Goal: Task Accomplishment & Management: Complete application form

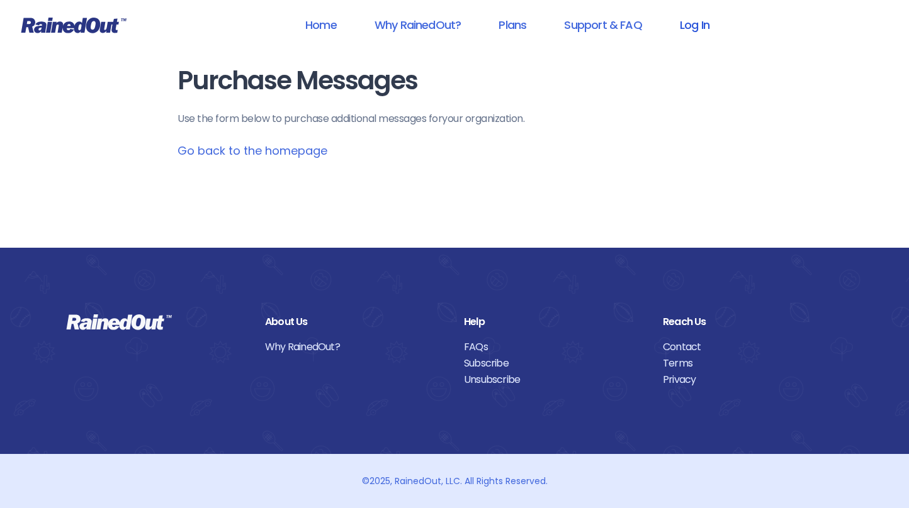
click at [695, 26] on link "Log In" at bounding box center [694, 25] width 62 height 28
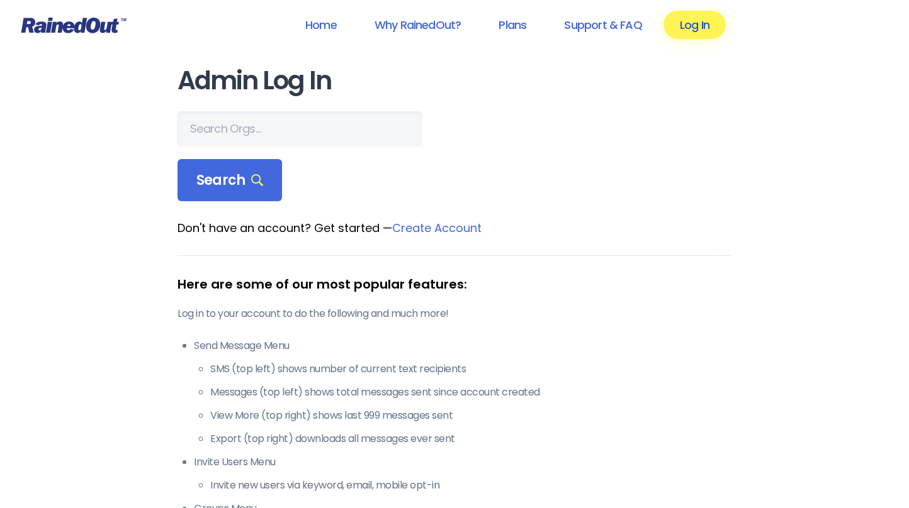
click at [697, 25] on link "Log In" at bounding box center [694, 25] width 62 height 28
click at [705, 20] on link "Log In" at bounding box center [694, 25] width 62 height 28
click at [317, 27] on link "Home" at bounding box center [321, 25] width 64 height 28
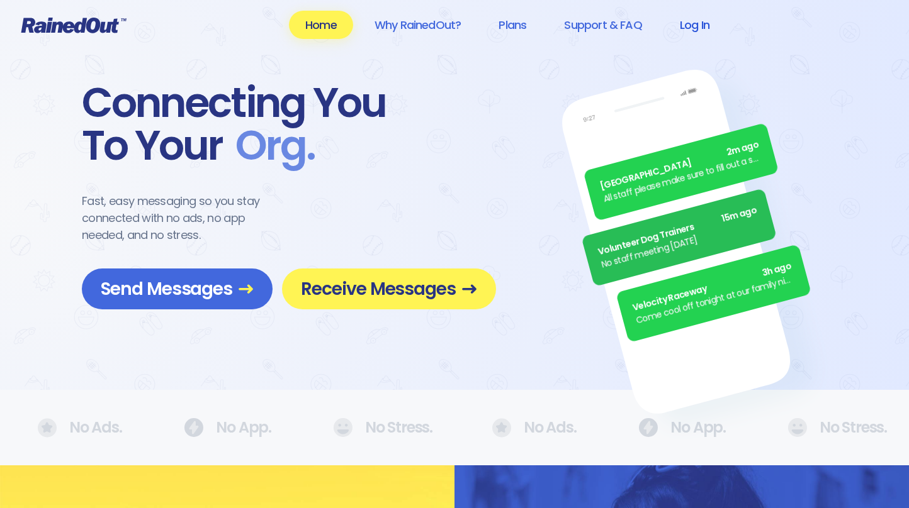
click at [691, 28] on link "Log In" at bounding box center [694, 25] width 62 height 28
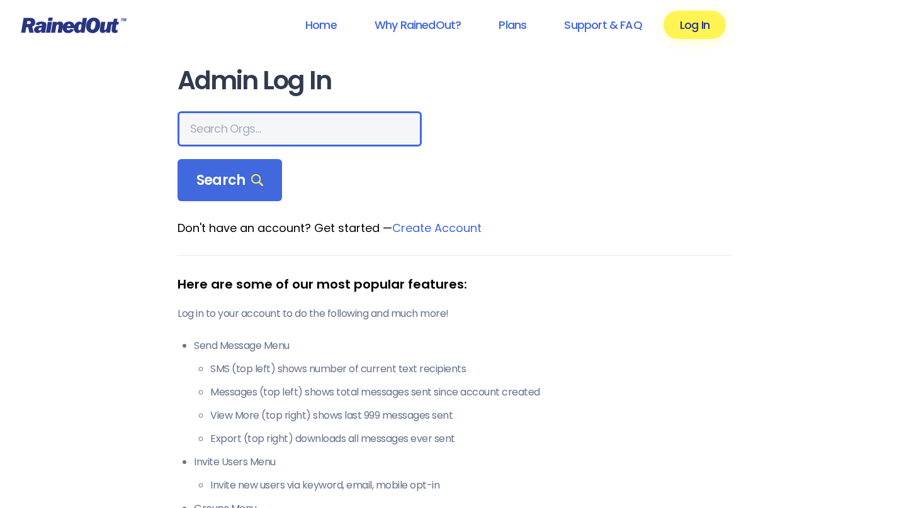
click at [266, 127] on input "text" at bounding box center [299, 128] width 244 height 35
type input "HEAR THE WORD BIBLE CHURCH"
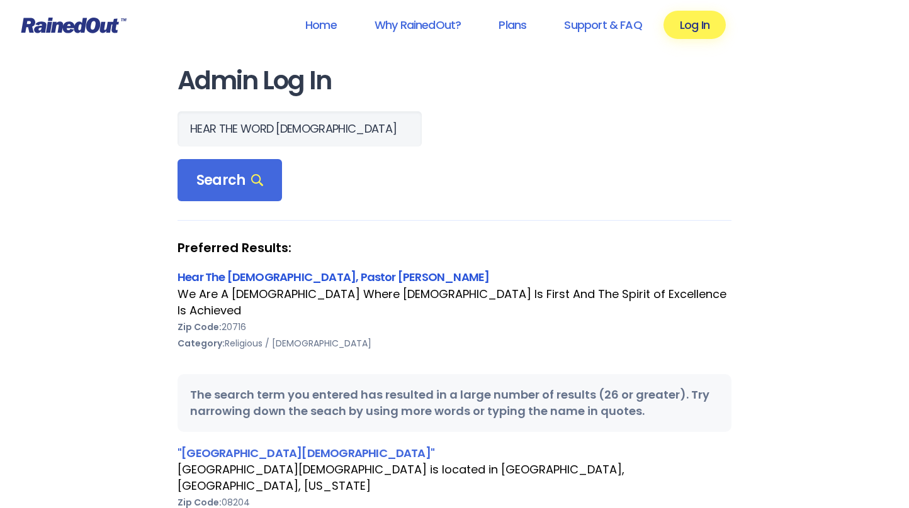
click at [251, 277] on link "Hear The [DEMOGRAPHIC_DATA], Pastor [PERSON_NAME]" at bounding box center [332, 277] width 311 height 16
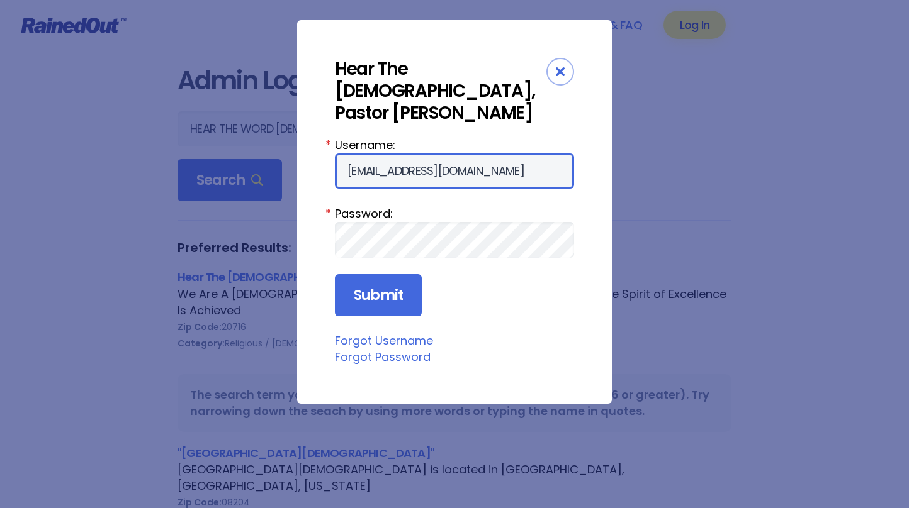
type input "htwbcfl@gmail.com"
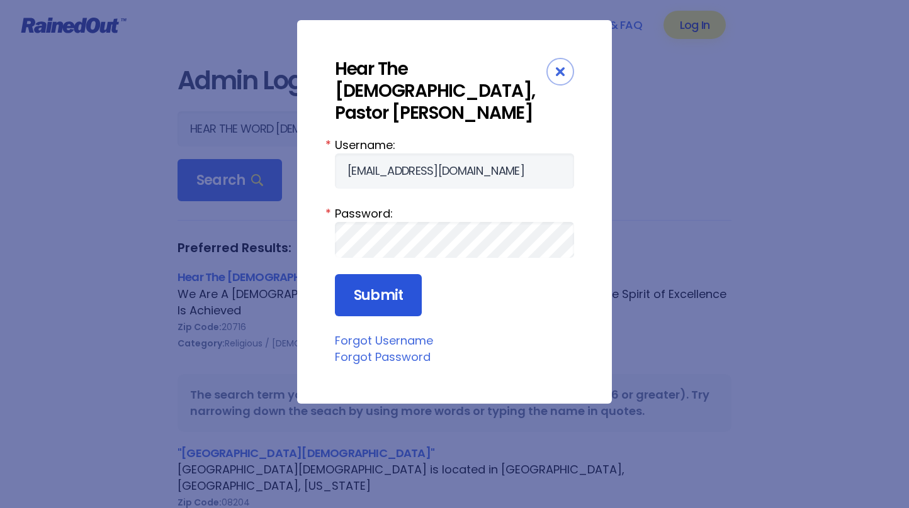
click at [387, 293] on input "Submit" at bounding box center [378, 295] width 87 height 43
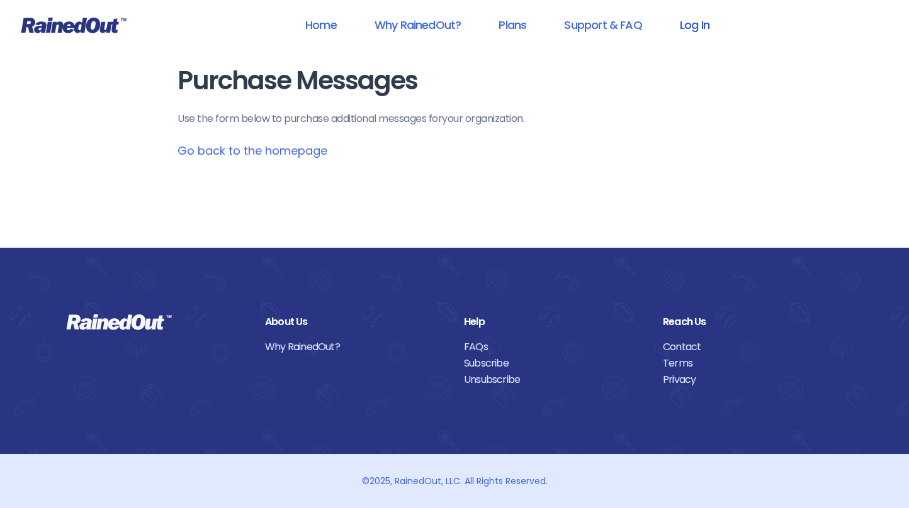
click at [690, 29] on link "Log In" at bounding box center [694, 25] width 62 height 28
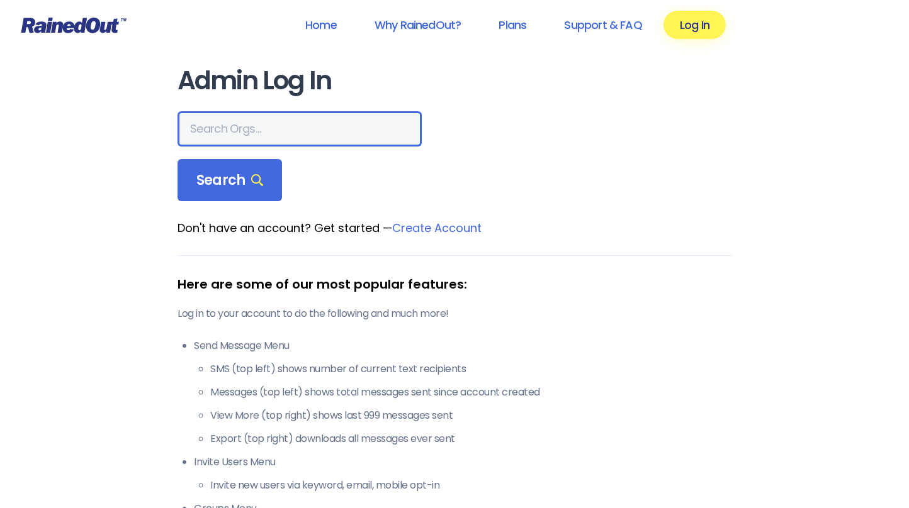
click at [247, 125] on input "text" at bounding box center [299, 128] width 244 height 35
type input "Hear The [DEMOGRAPHIC_DATA]"
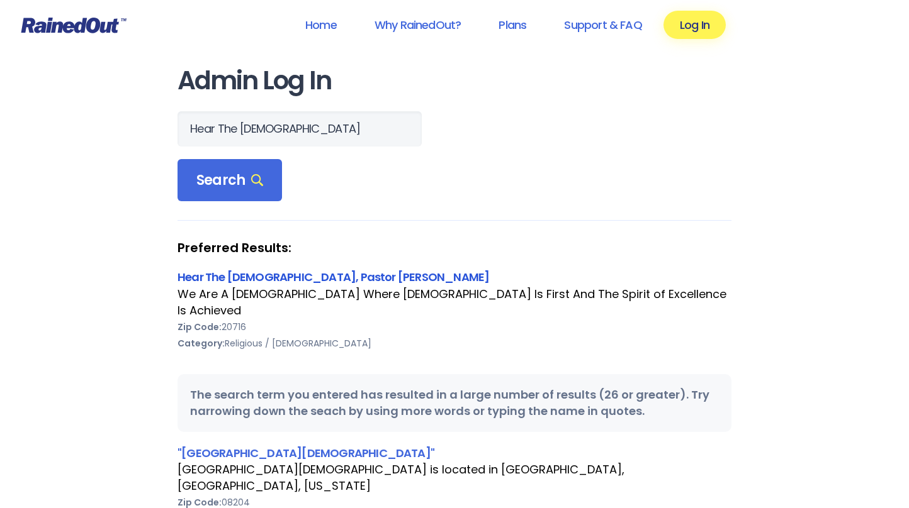
click at [213, 273] on link "Hear The [DEMOGRAPHIC_DATA], Pastor [PERSON_NAME]" at bounding box center [332, 277] width 311 height 16
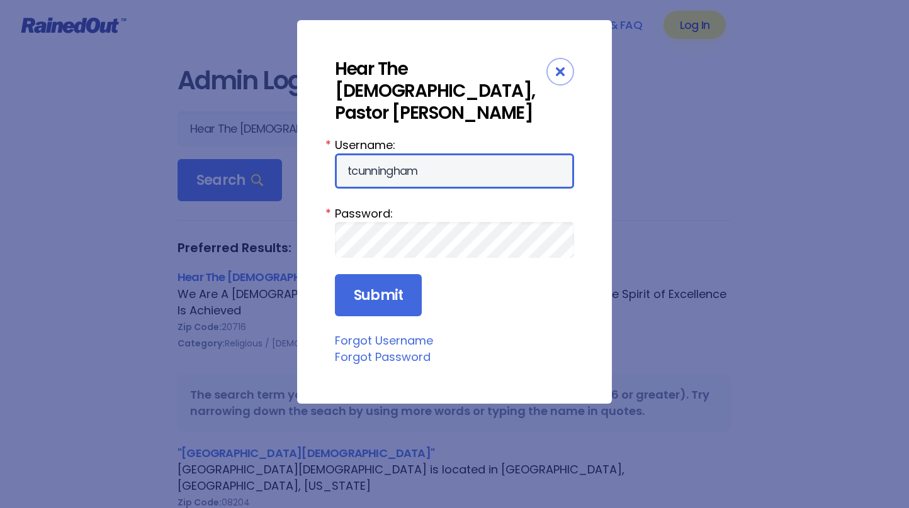
type input "tcunningham"
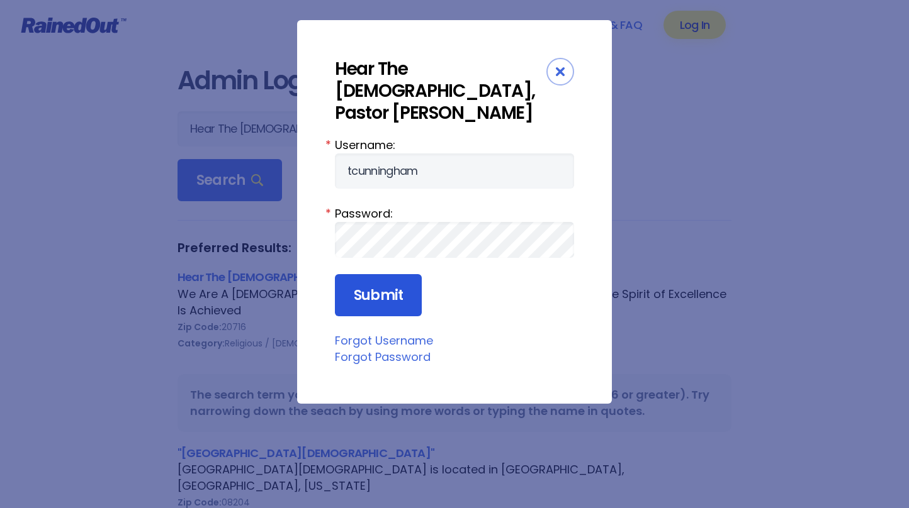
click at [381, 298] on input "Submit" at bounding box center [378, 295] width 87 height 43
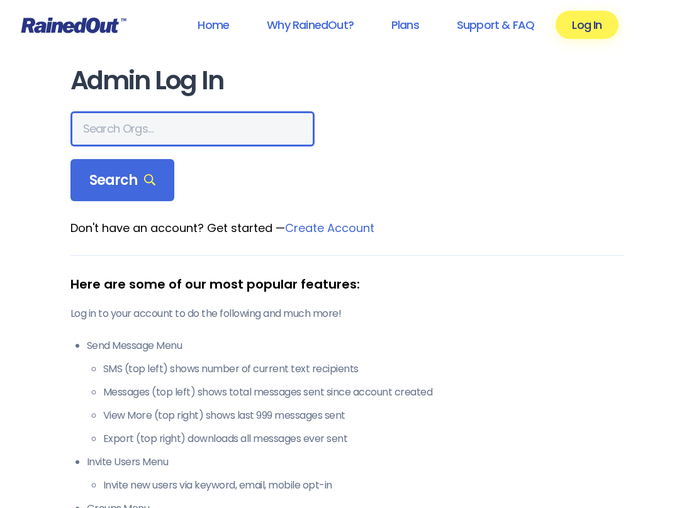
click at [104, 133] on input "text" at bounding box center [192, 128] width 244 height 35
type input "Hear The [DEMOGRAPHIC_DATA]"
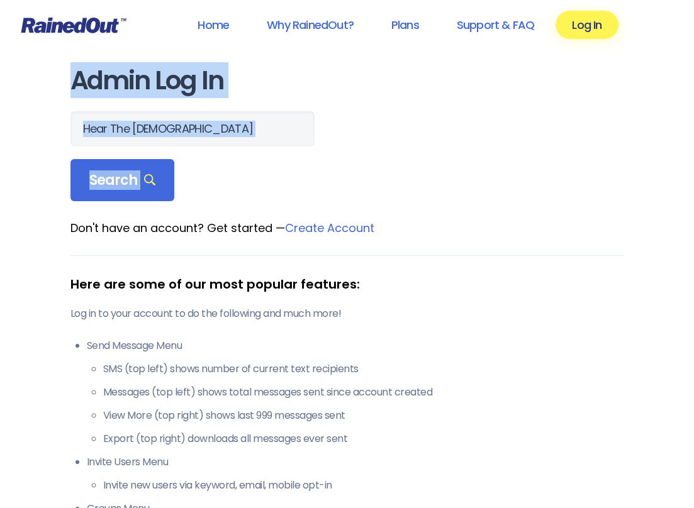
drag, startPoint x: 74, startPoint y: 80, endPoint x: 214, endPoint y: 208, distance: 189.3
click at [214, 208] on main "Admin Log In Hear The Word Bible Church Search Don't have an account? Get start…" at bounding box center [347, 366] width 554 height 599
copy main "Admin Log In Search"
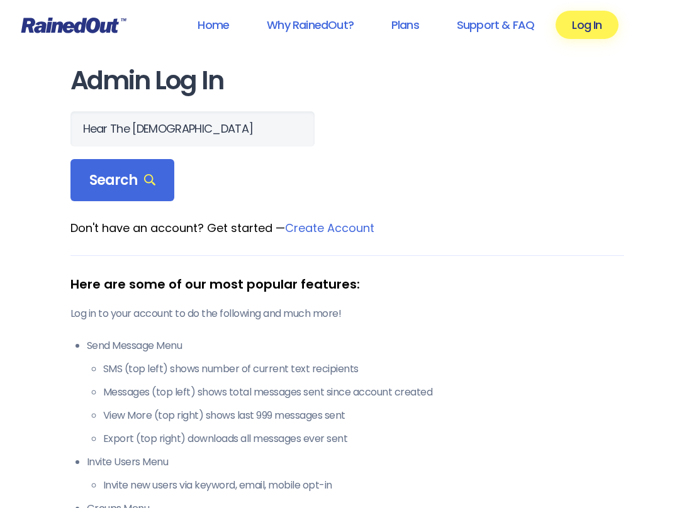
click at [455, 252] on main "Admin Log In Hear The Word Bible Church Search Don't have an account? Get start…" at bounding box center [347, 366] width 554 height 599
click at [106, 179] on span "Search" at bounding box center [122, 181] width 67 height 18
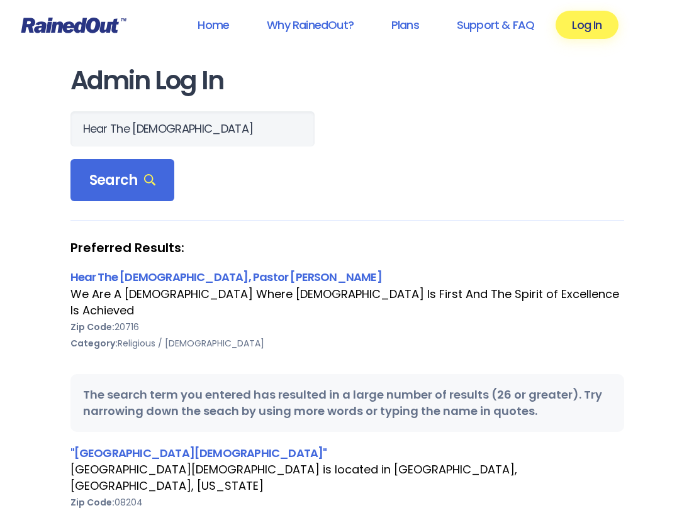
click at [176, 274] on link "Hear The [DEMOGRAPHIC_DATA], Pastor [PERSON_NAME]" at bounding box center [225, 277] width 311 height 16
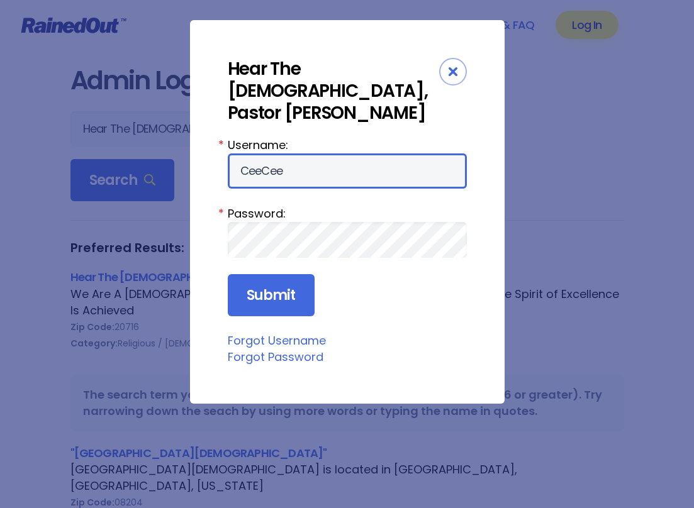
type input "CeeCee"
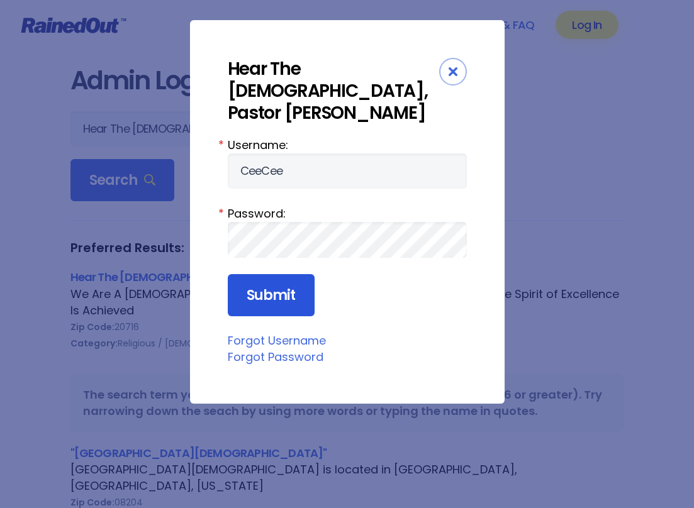
click at [270, 300] on input "Submit" at bounding box center [271, 295] width 87 height 43
